Goal: Task Accomplishment & Management: Manage account settings

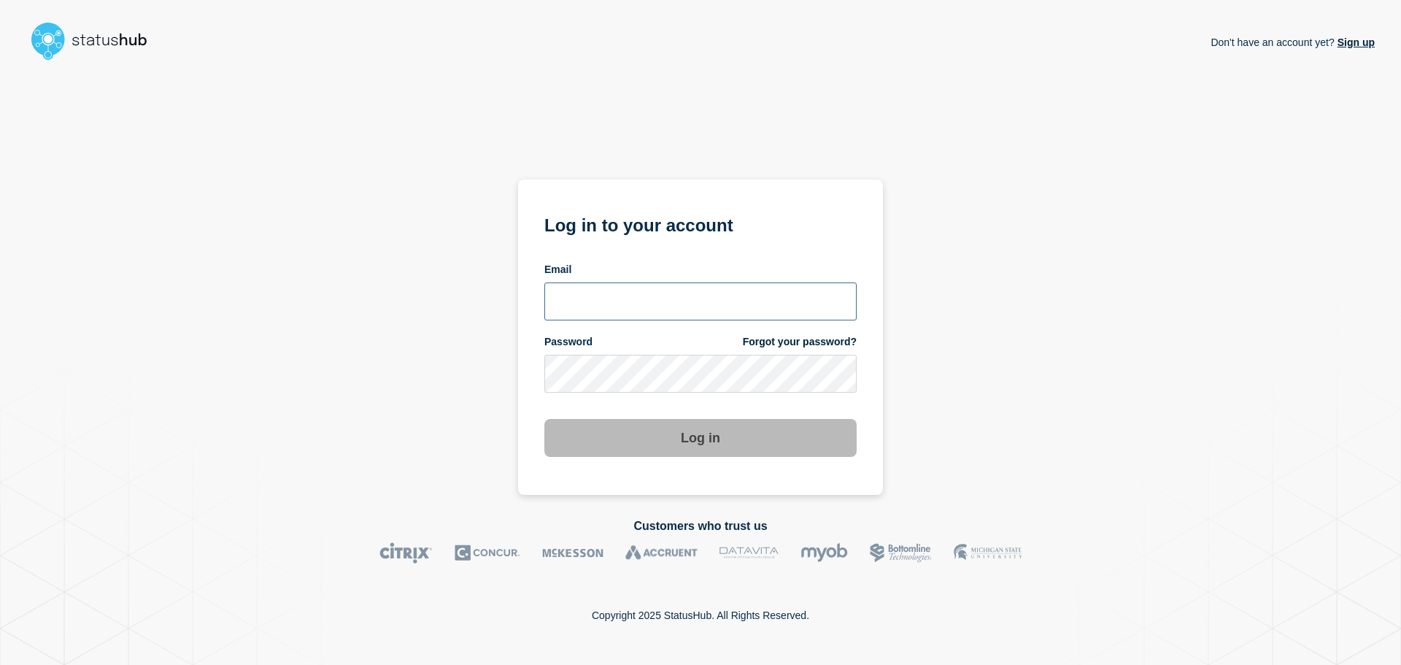
type input "tom.jones@theaccessgroup.com"
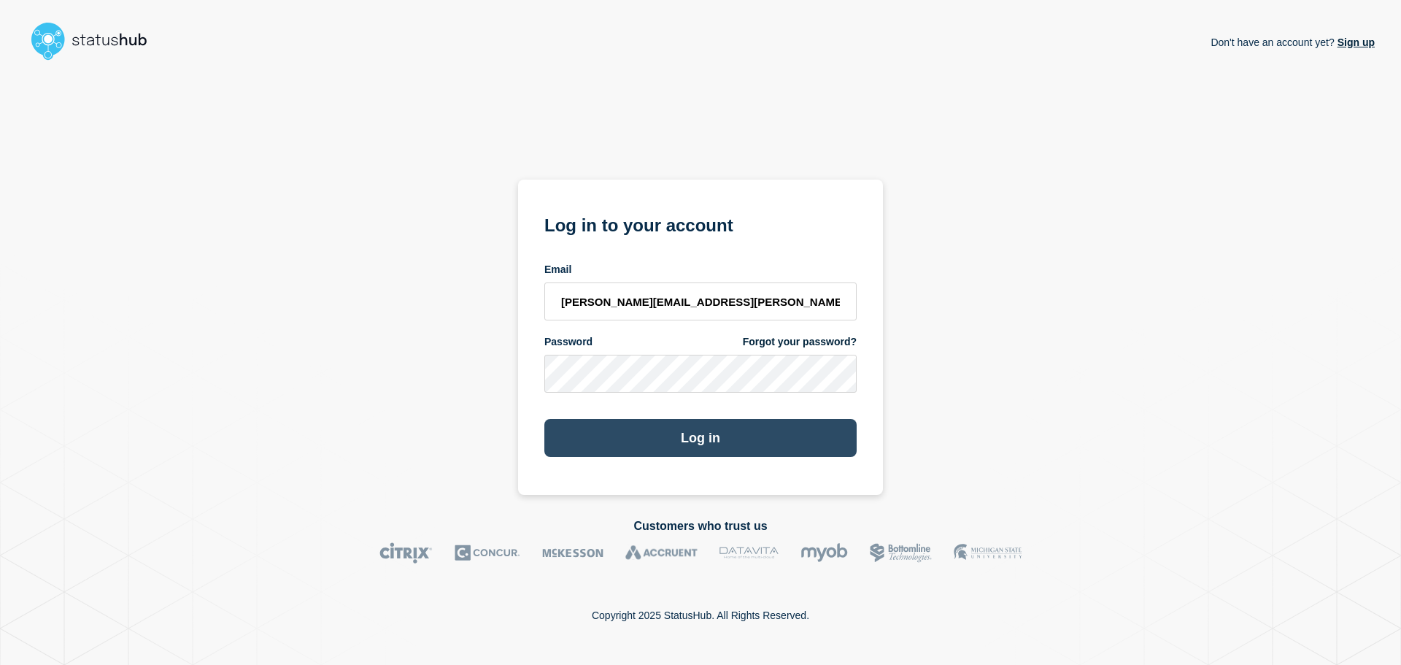
click at [657, 453] on button "Log in" at bounding box center [700, 438] width 312 height 38
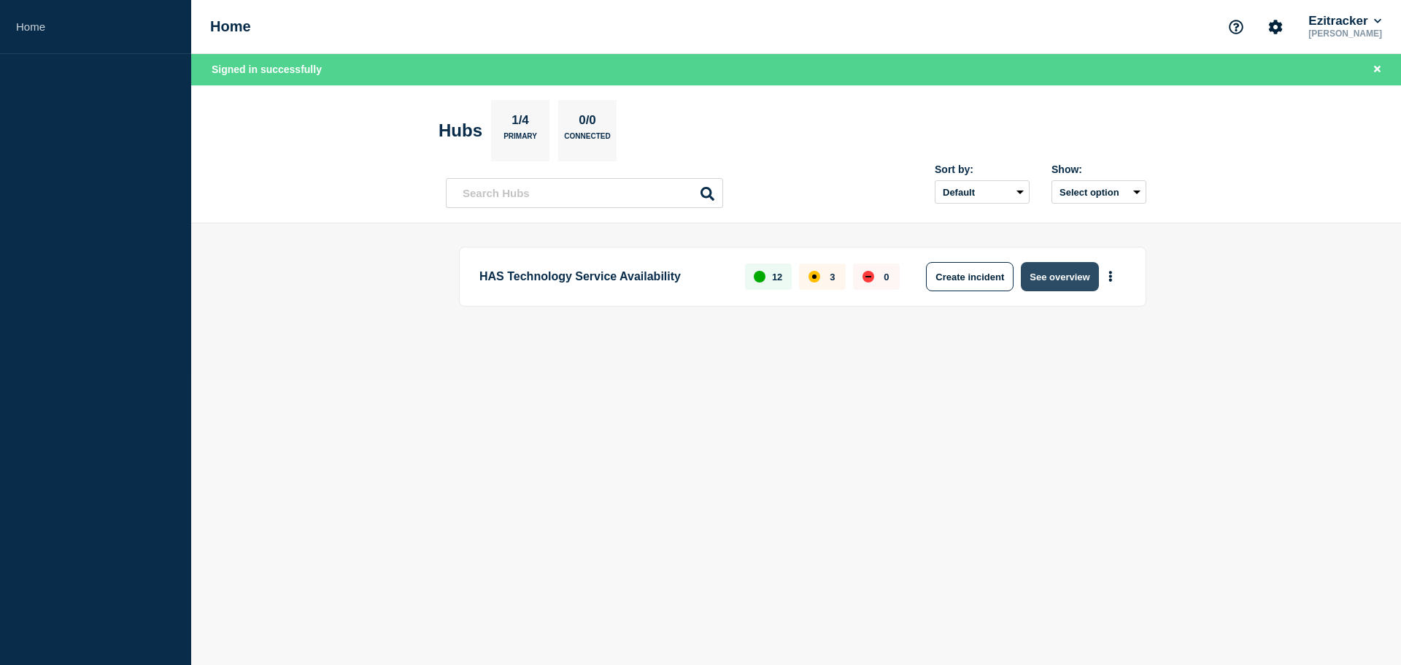
click at [1033, 274] on button "See overview" at bounding box center [1059, 276] width 77 height 29
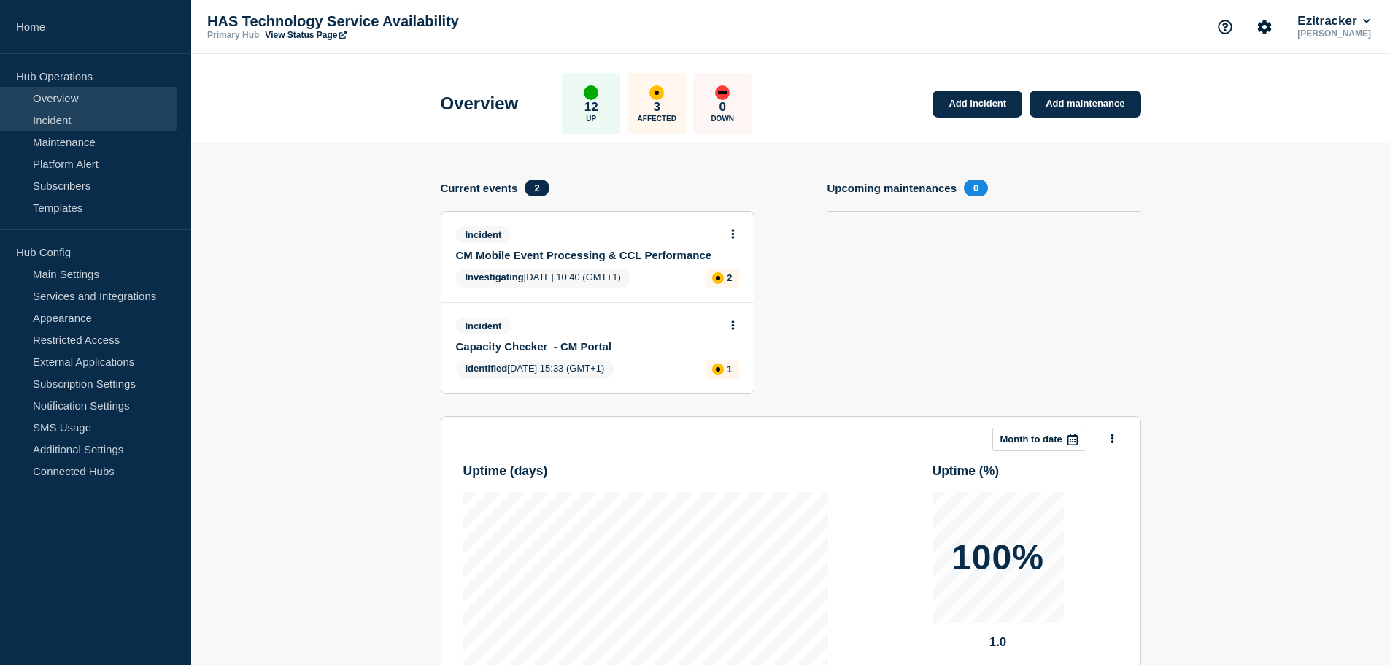
click at [83, 122] on link "Incident" at bounding box center [88, 120] width 177 height 22
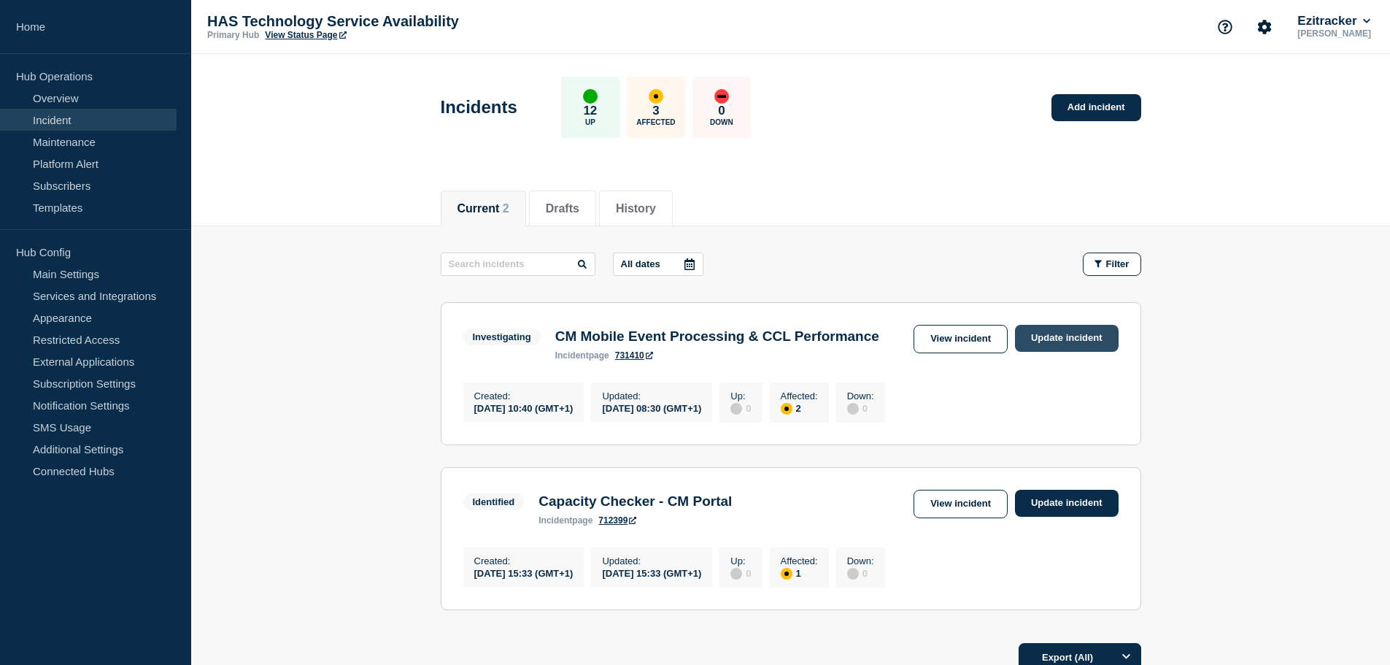
click at [1068, 347] on link "Update incident" at bounding box center [1067, 338] width 104 height 27
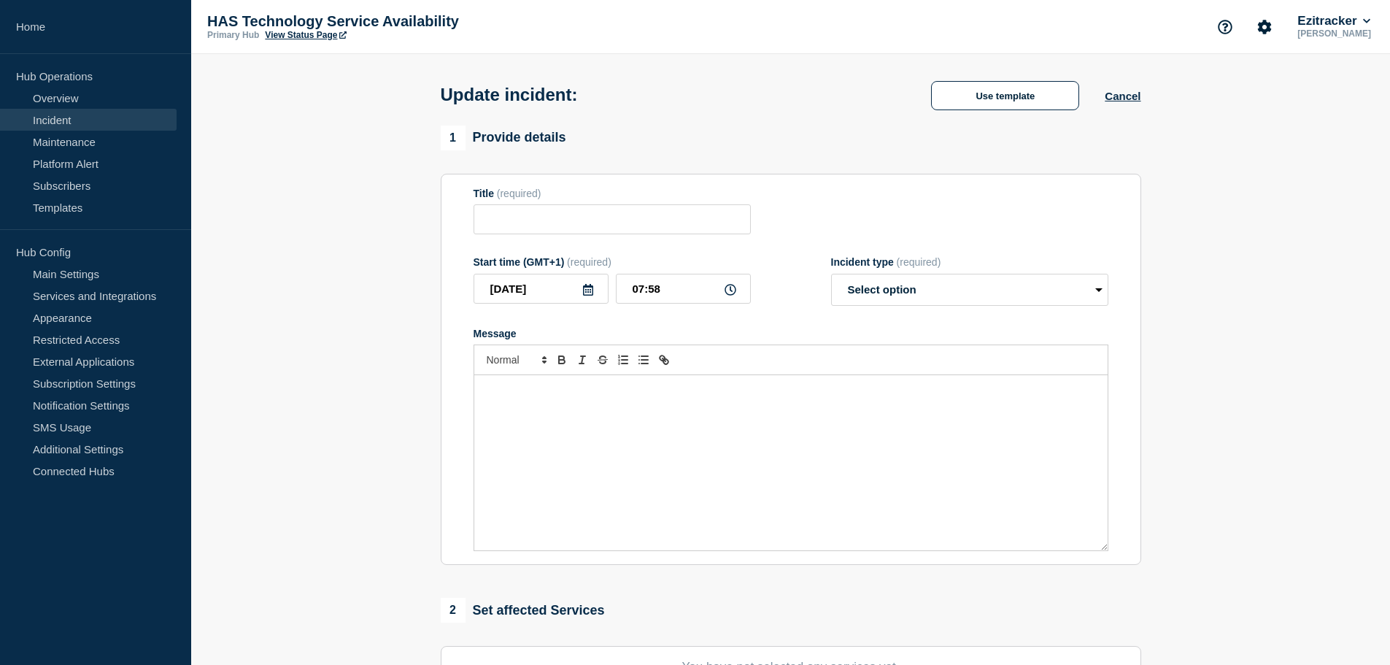
type input "CM Mobile Event Processing & CCL Performance"
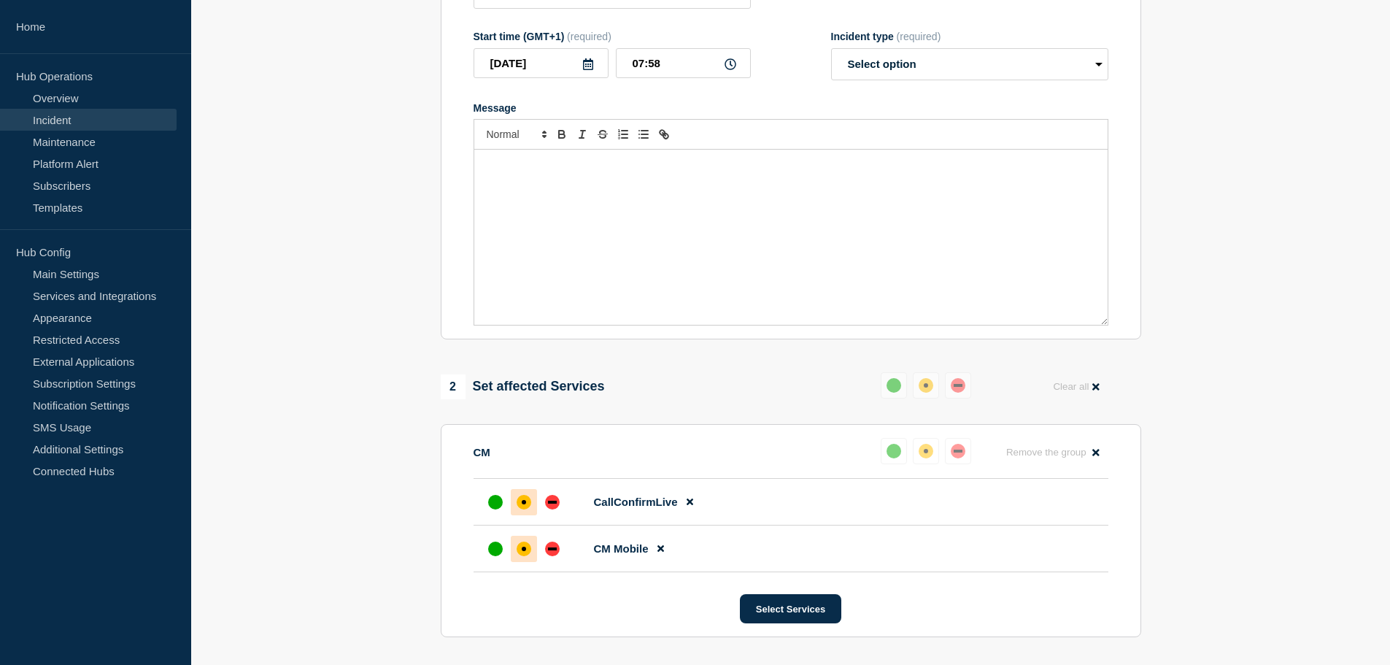
scroll to position [292, 0]
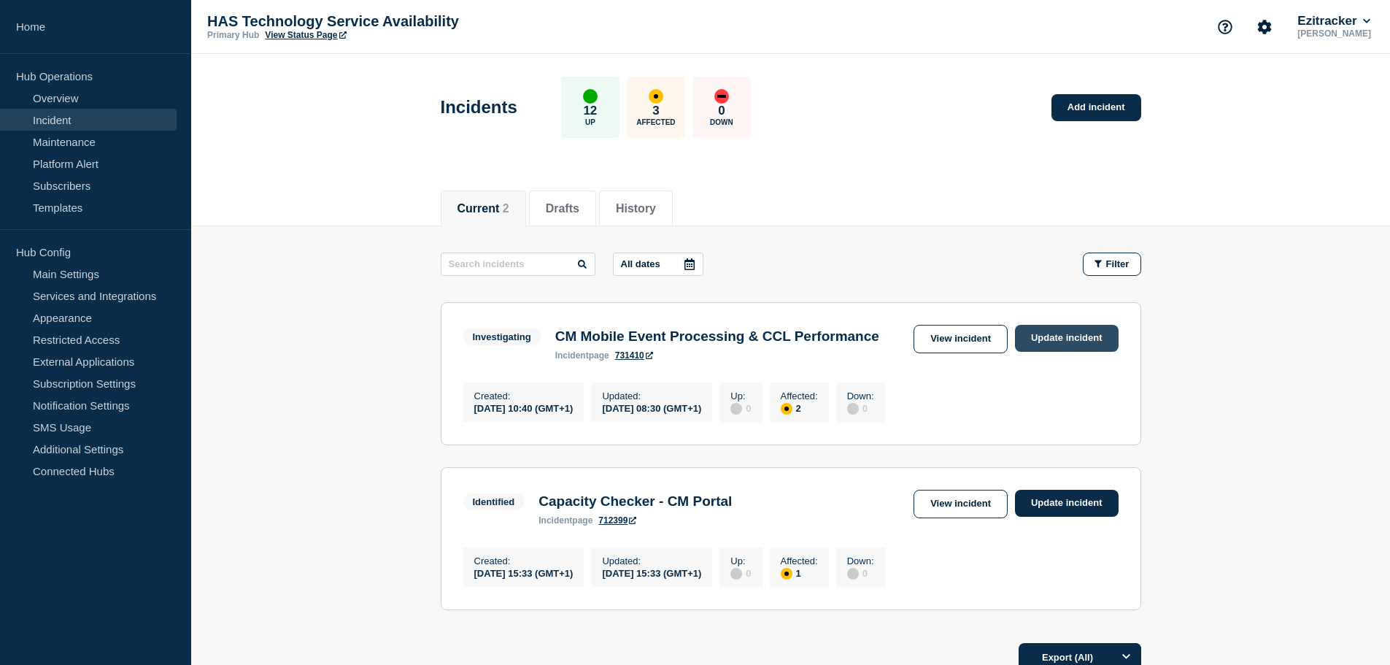
click at [1030, 332] on link "Update incident" at bounding box center [1067, 338] width 104 height 27
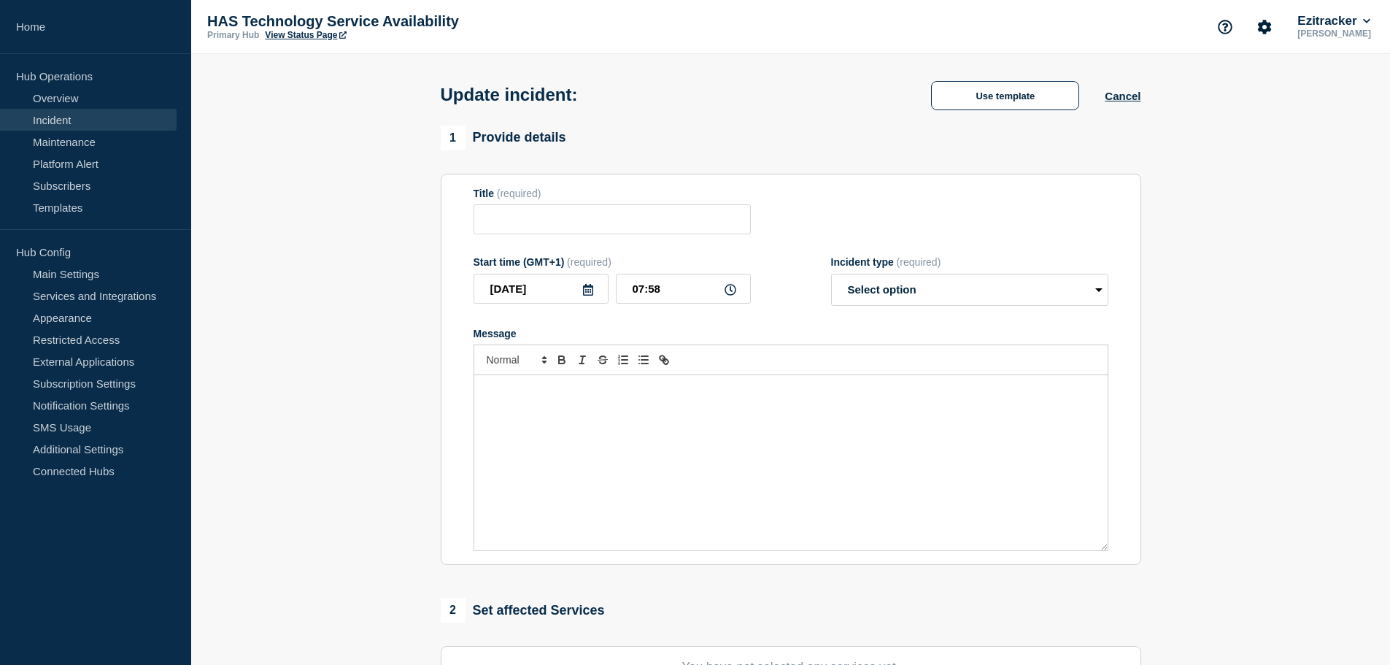
type input "CM Mobile Event Processing & CCL Performance"
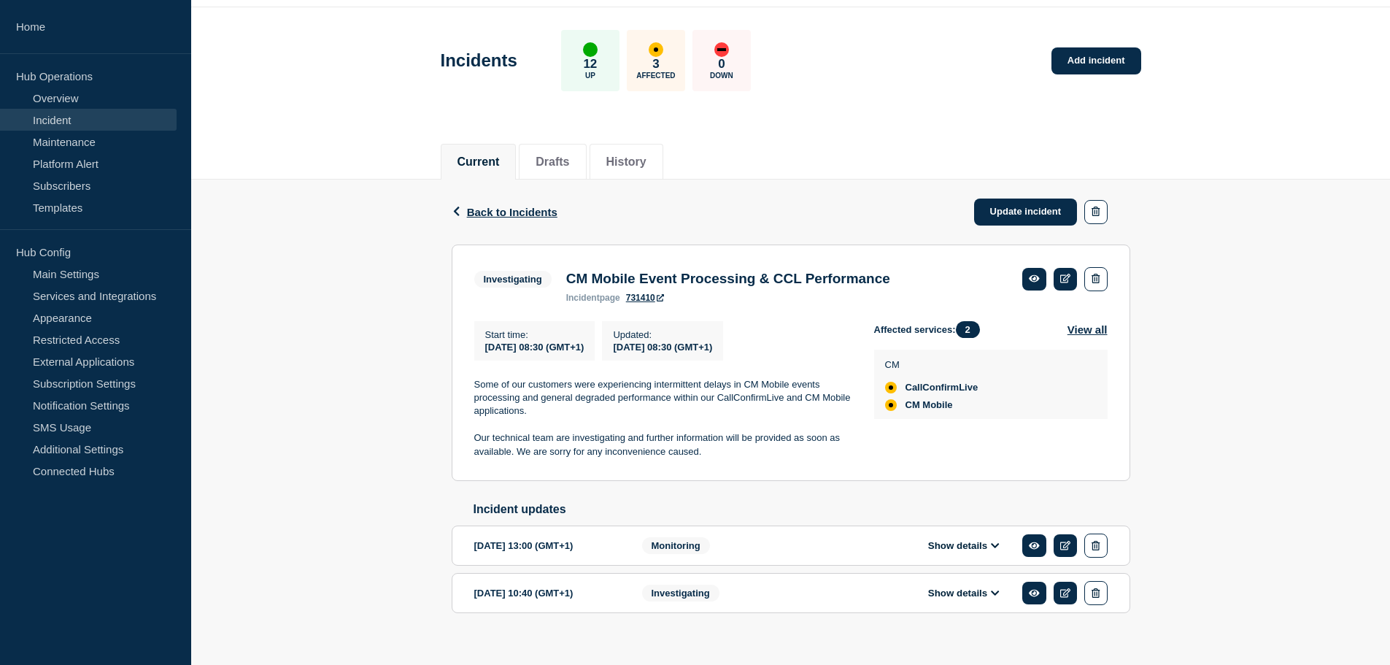
scroll to position [72, 0]
